Goal: Task Accomplishment & Management: Manage account settings

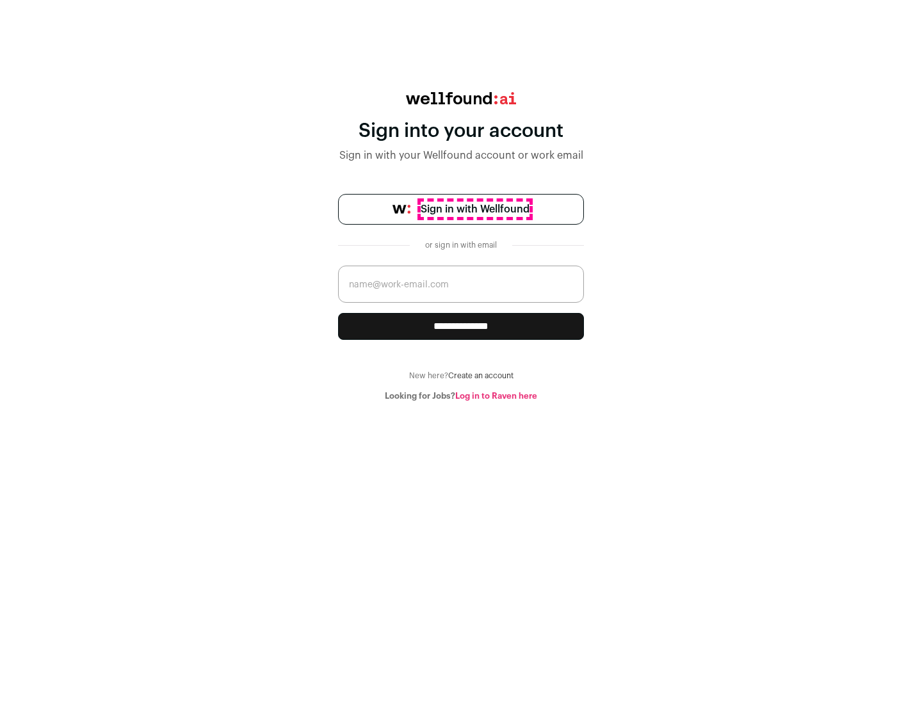
click at [474, 209] on span "Sign in with Wellfound" at bounding box center [475, 209] width 109 height 15
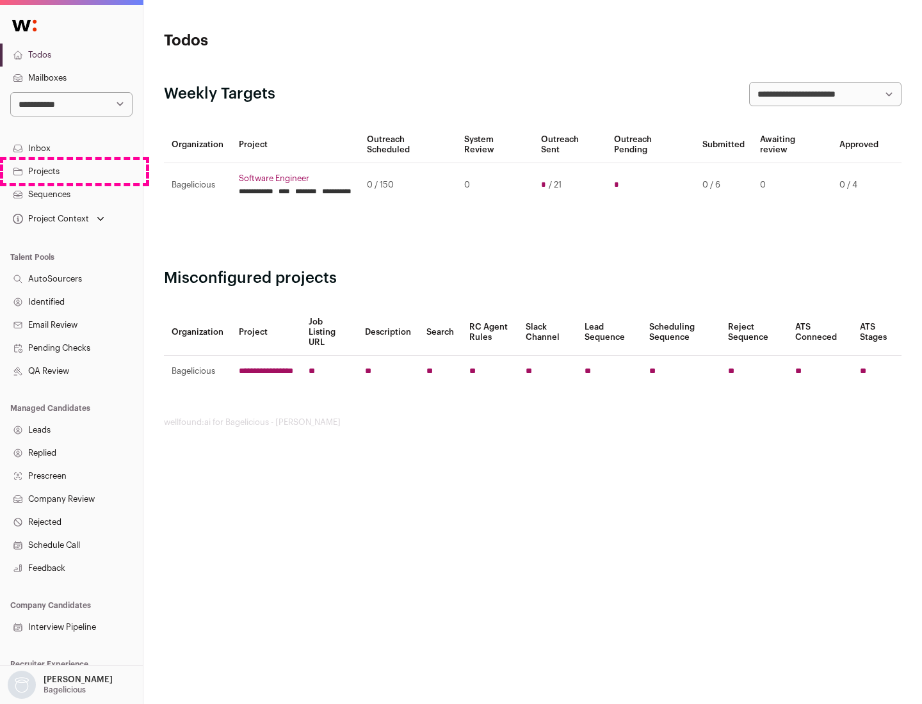
click at [71, 171] on link "Projects" at bounding box center [71, 171] width 143 height 23
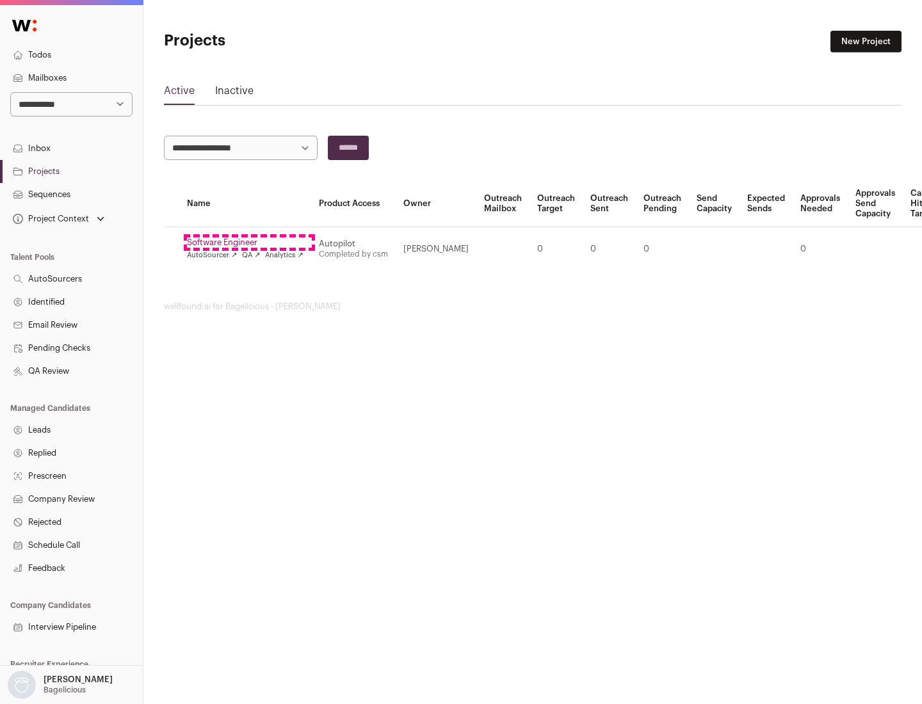
click at [249, 243] on link "Software Engineer" at bounding box center [245, 242] width 116 height 10
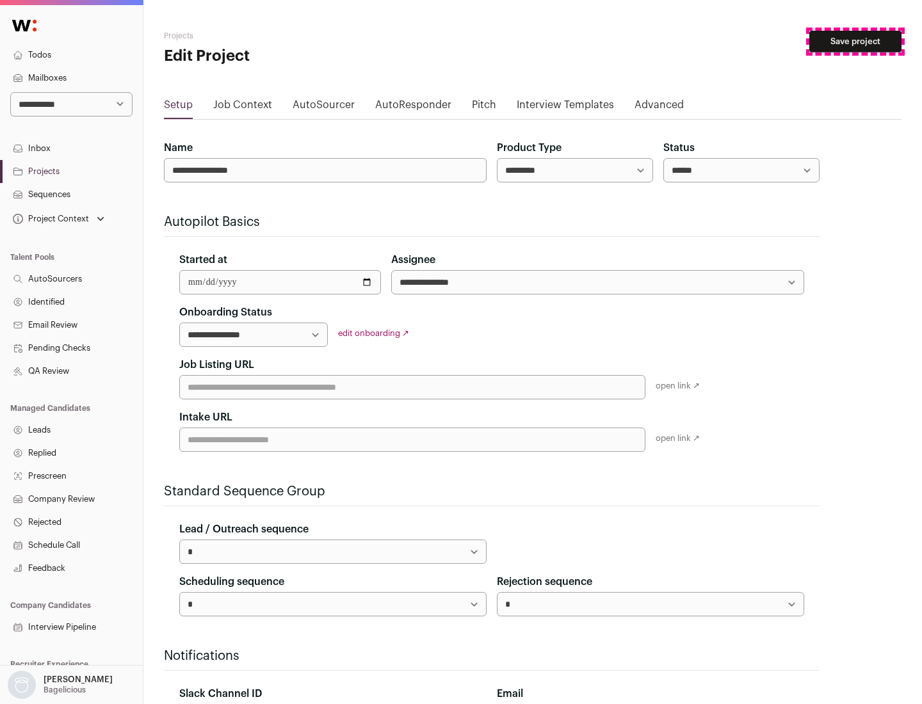
click at [855, 42] on button "Save project" at bounding box center [855, 42] width 92 height 22
